Goal: Task Accomplishment & Management: Use online tool/utility

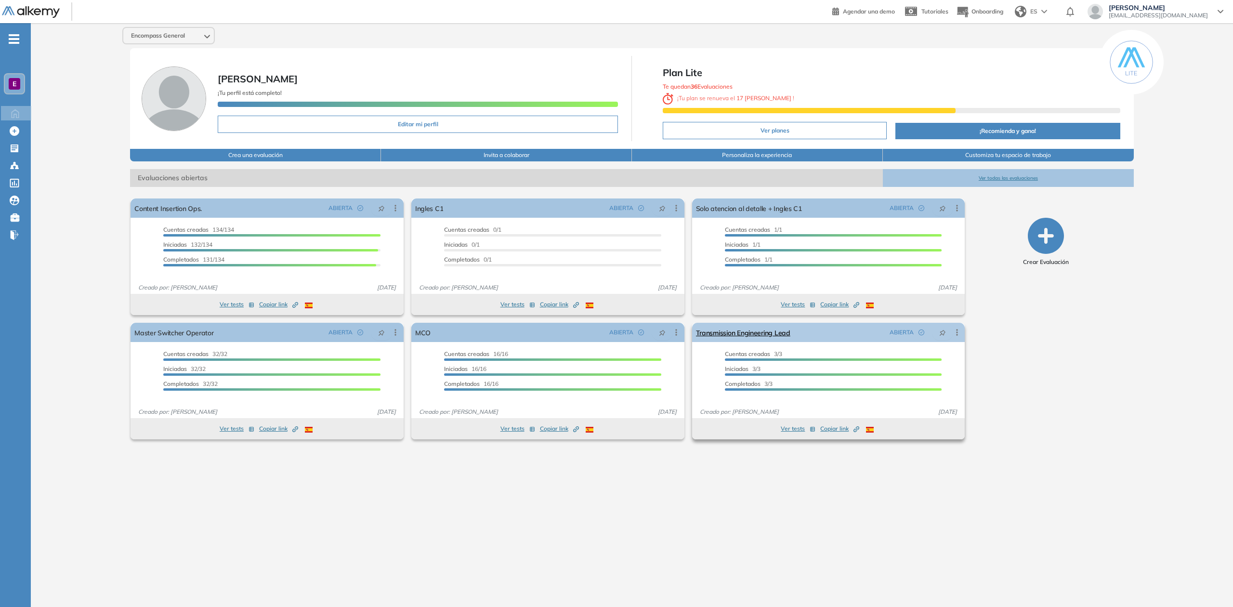
click at [959, 332] on icon at bounding box center [957, 332] width 10 height 10
click at [935, 366] on div "Duplicar" at bounding box center [918, 367] width 71 height 10
click at [953, 331] on icon at bounding box center [957, 332] width 10 height 10
click at [942, 368] on div "Duplicar" at bounding box center [918, 367] width 71 height 10
click at [1062, 405] on div "Crear Evaluación" at bounding box center [1045, 319] width 169 height 248
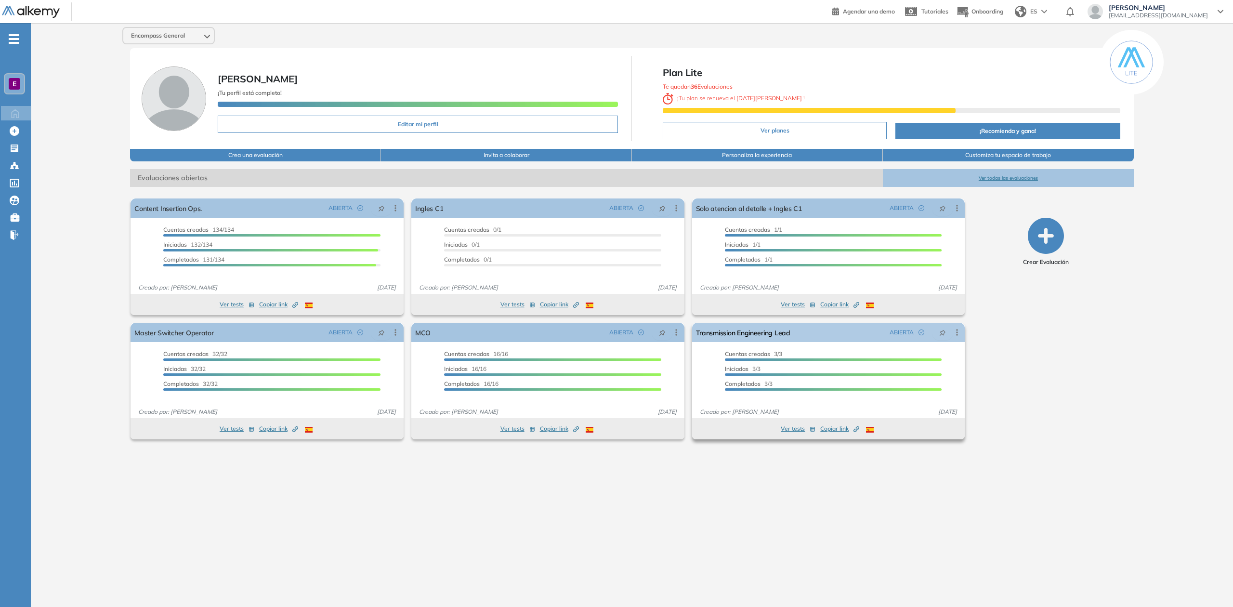
click at [955, 332] on icon at bounding box center [957, 332] width 10 height 10
click at [937, 368] on div "Duplicar" at bounding box center [918, 367] width 71 height 10
click at [920, 366] on span "Duplicar" at bounding box center [918, 367] width 27 height 9
click at [1174, 376] on div "Encompass General [PERSON_NAME] ¡Tu perfil está completo! Editar mi perfil Plan…" at bounding box center [632, 307] width 1202 height 568
